Goal: Information Seeking & Learning: Learn about a topic

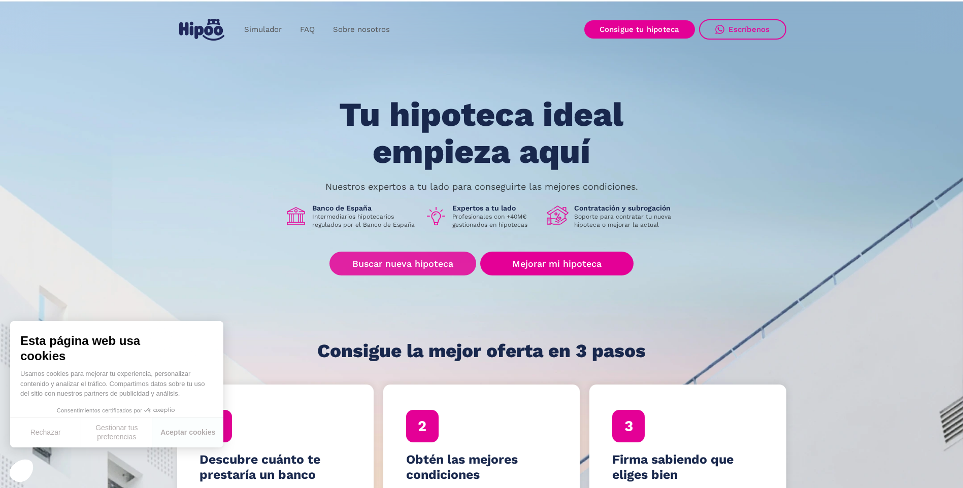
click at [390, 258] on link "Buscar nueva hipoteca" at bounding box center [402, 264] width 147 height 24
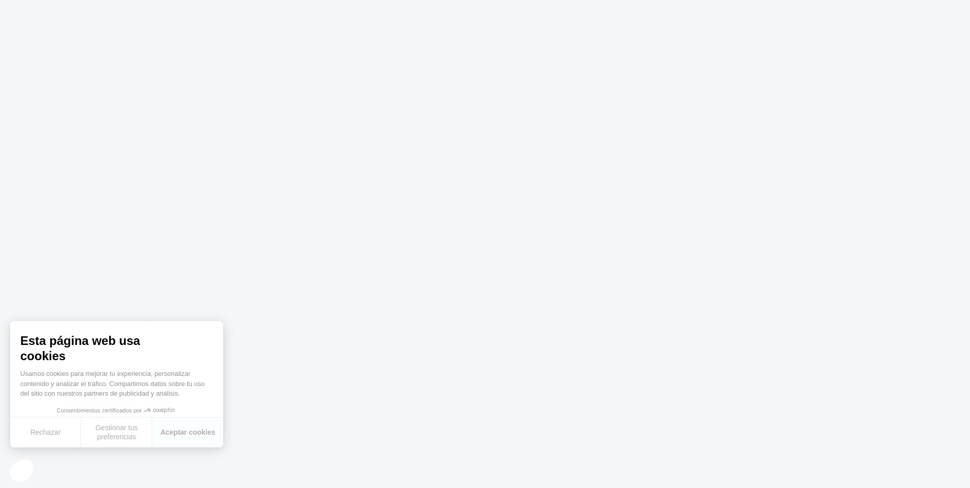
click at [360, 326] on body at bounding box center [485, 244] width 970 height 488
click at [352, 258] on body at bounding box center [485, 244] width 970 height 488
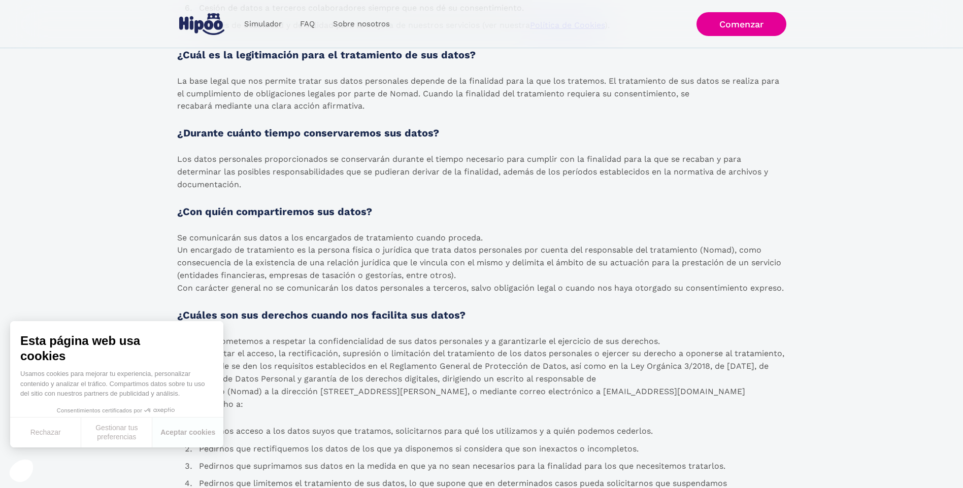
scroll to position [711, 0]
drag, startPoint x: 215, startPoint y: 138, endPoint x: 430, endPoint y: 131, distance: 214.8
click at [430, 131] on strong "¿Durante cuánto tiempo conservaremos sus datos?" at bounding box center [308, 132] width 262 height 12
drag, startPoint x: 430, startPoint y: 131, endPoint x: 309, endPoint y: 170, distance: 127.3
click at [309, 170] on p "Los datos personales proporcionados se conservarán durante el tiempo necesario …" at bounding box center [481, 172] width 609 height 38
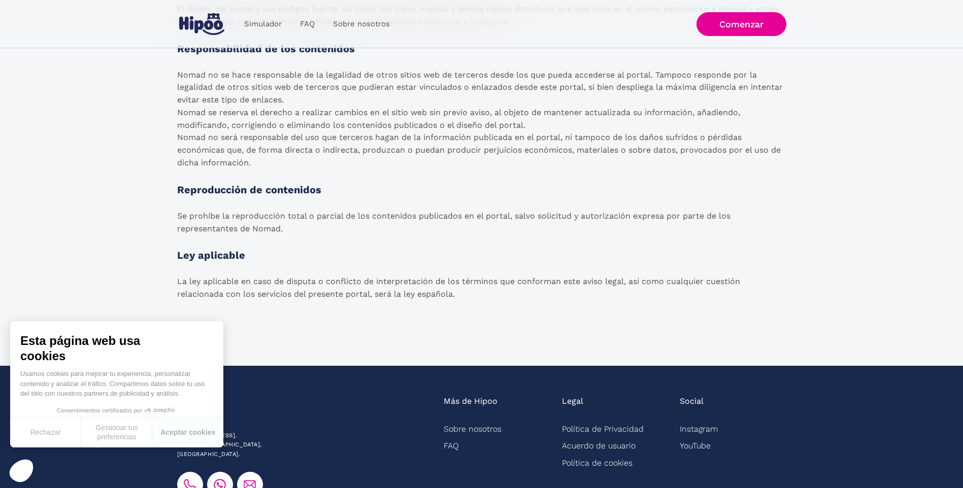
scroll to position [1624, 0]
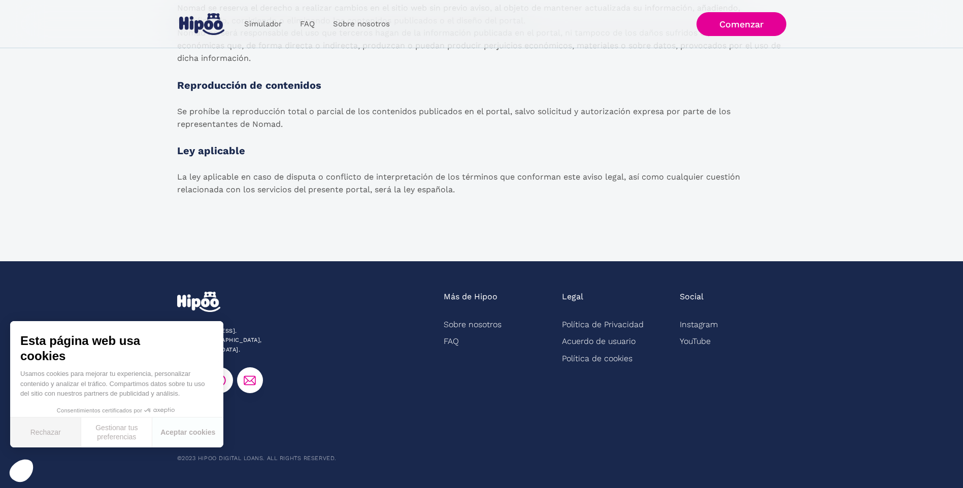
click at [66, 425] on button "Rechazar" at bounding box center [45, 433] width 71 height 30
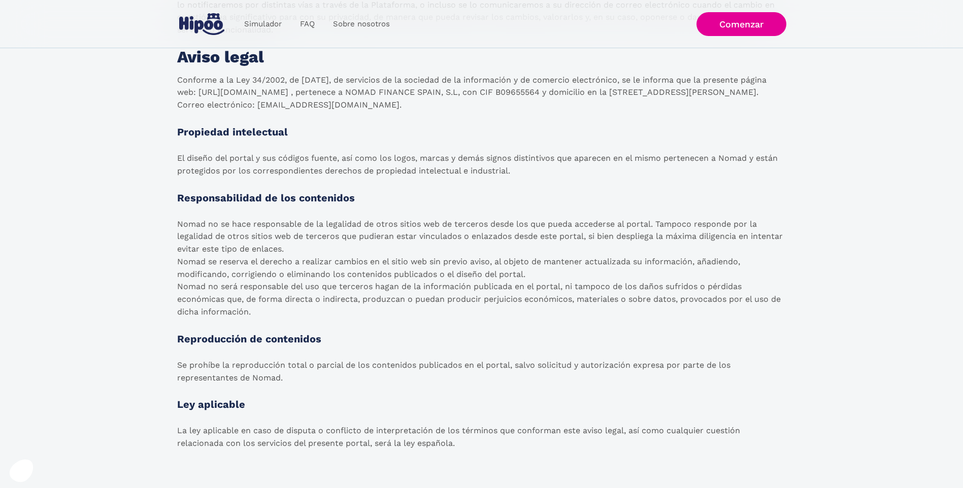
scroll to position [1370, 0]
